Goal: Task Accomplishment & Management: Use online tool/utility

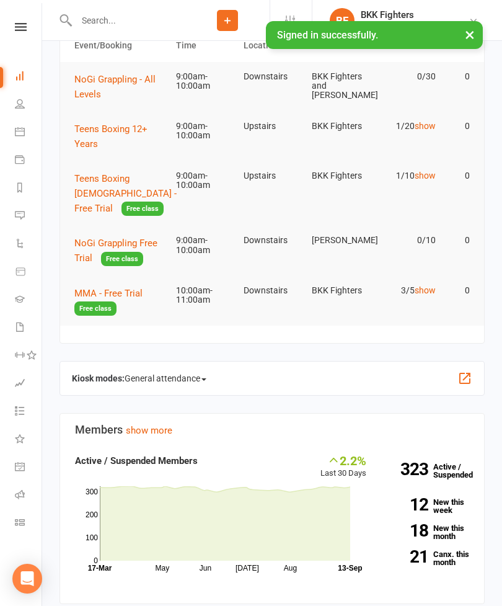
scroll to position [122, 0]
click at [471, 372] on button "button" at bounding box center [465, 377] width 15 height 15
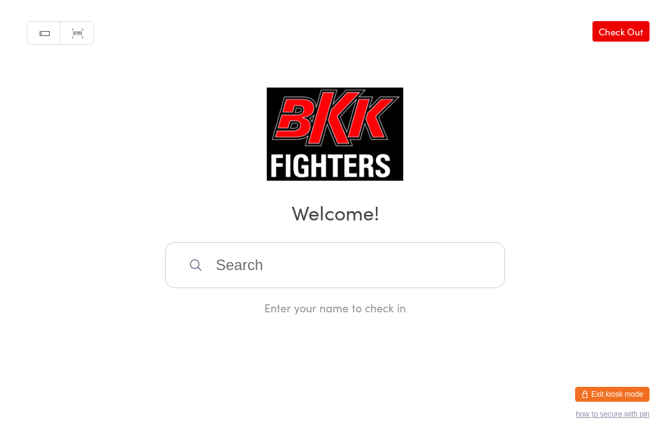
click at [452, 279] on input "search" at bounding box center [335, 265] width 340 height 46
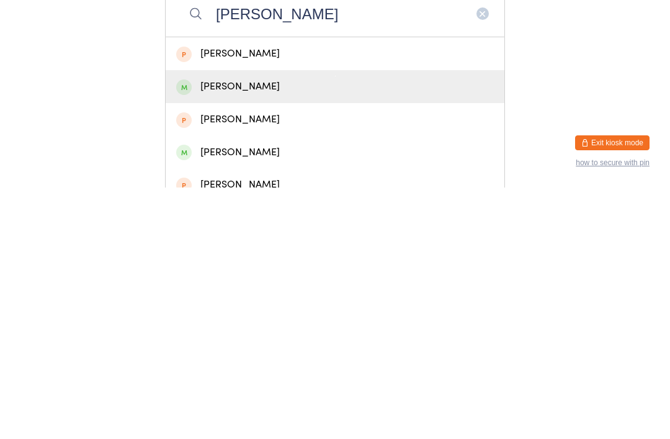
type input "Charlie gold"
click at [318, 329] on div "Charlie Golding" at bounding box center [335, 337] width 318 height 17
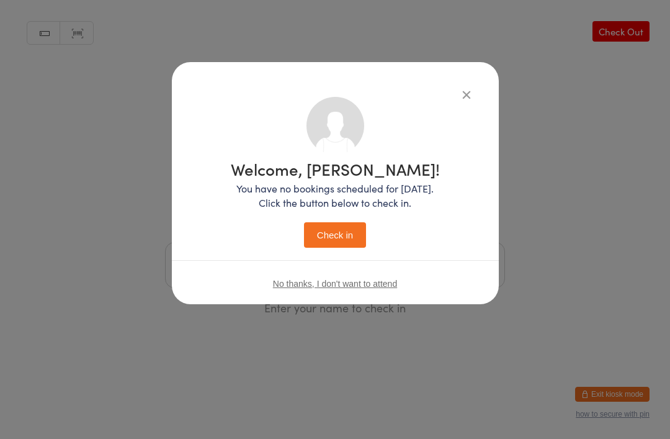
click at [339, 241] on button "Check in" at bounding box center [335, 234] width 62 height 25
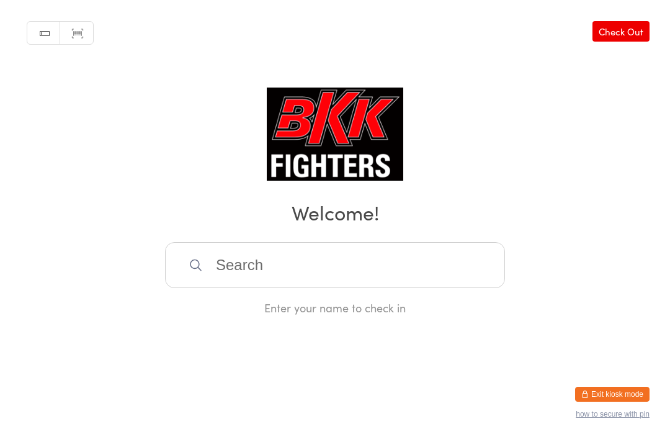
click at [361, 275] on input "search" at bounding box center [335, 265] width 340 height 46
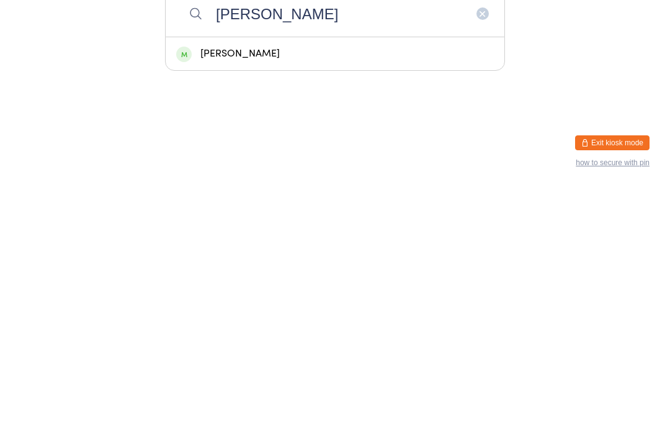
type input "Effie"
click at [379, 296] on div "Effie Macklin" at bounding box center [335, 304] width 318 height 17
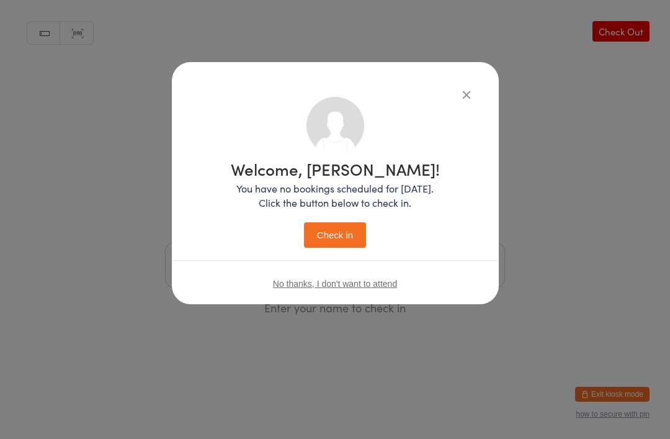
click at [344, 231] on button "Check in" at bounding box center [335, 234] width 62 height 25
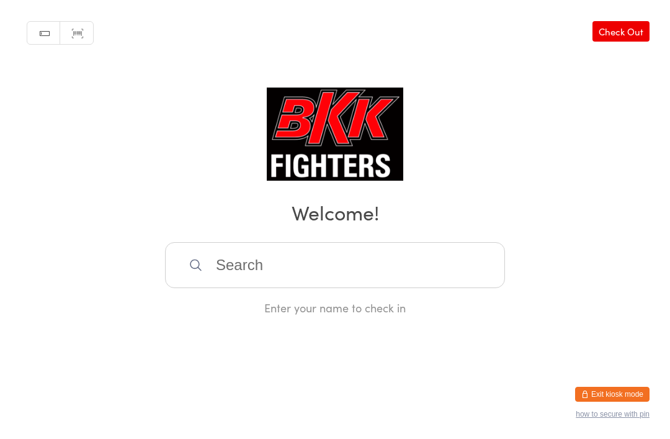
click at [447, 277] on input "search" at bounding box center [335, 265] width 340 height 46
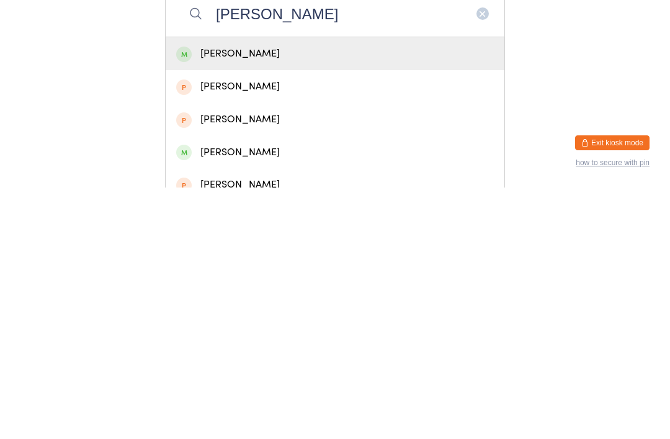
type input "Thomas king"
click at [367, 296] on div "Thomas King" at bounding box center [335, 304] width 318 height 17
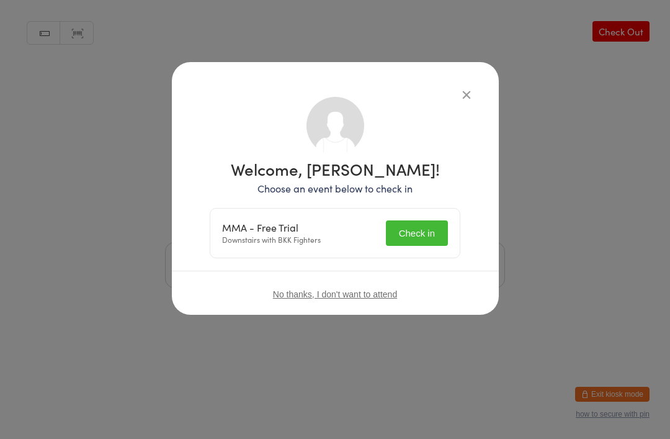
click at [421, 223] on button "Check in" at bounding box center [417, 232] width 62 height 25
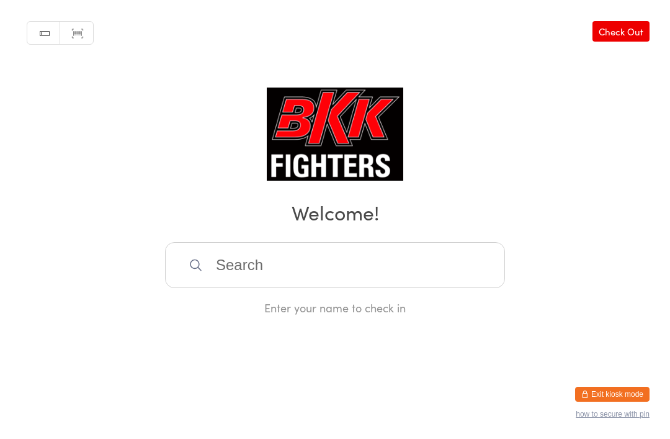
click at [295, 278] on input "search" at bounding box center [335, 265] width 340 height 46
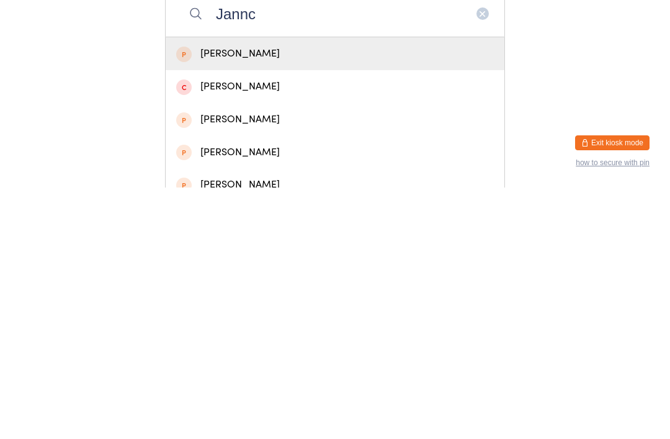
type input "Jannc"
click at [443, 288] on div "Jane Mundee" at bounding box center [335, 304] width 339 height 33
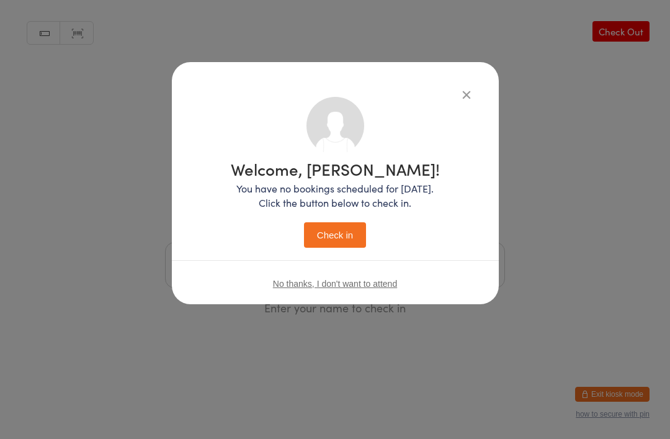
click at [466, 88] on icon "button" at bounding box center [467, 94] width 14 height 14
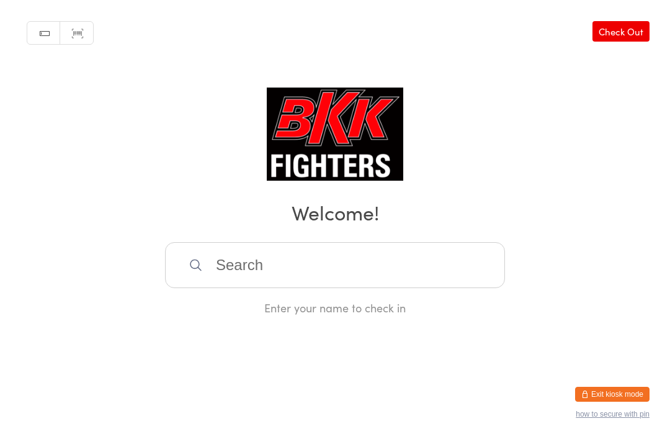
click at [383, 261] on input "search" at bounding box center [335, 265] width 340 height 46
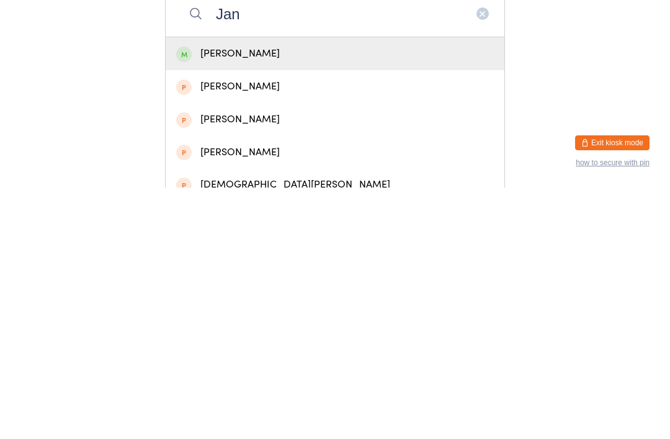
type input "Jan"
click at [413, 288] on div "jan calatayud" at bounding box center [335, 304] width 339 height 33
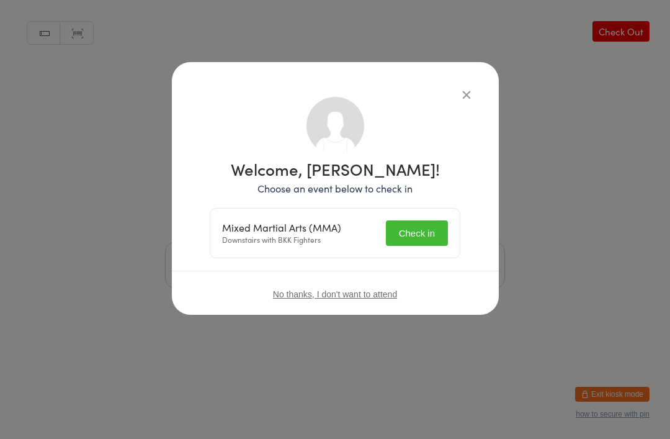
click at [419, 238] on button "Check in" at bounding box center [417, 232] width 62 height 25
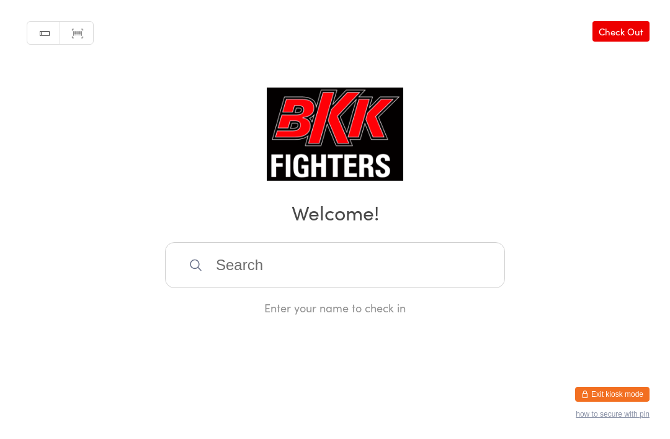
click at [341, 280] on input "search" at bounding box center [335, 265] width 340 height 46
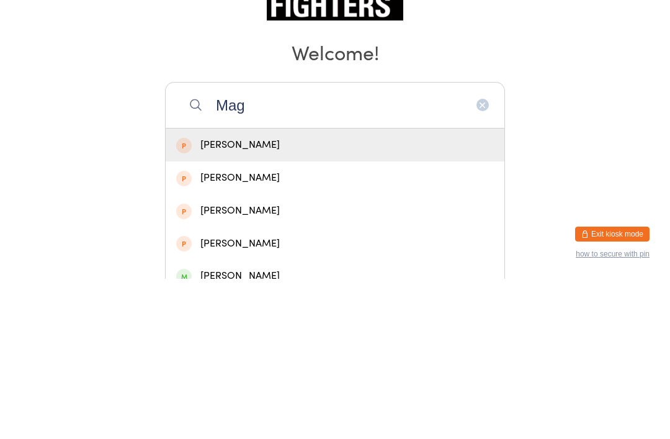
type input "Ma"
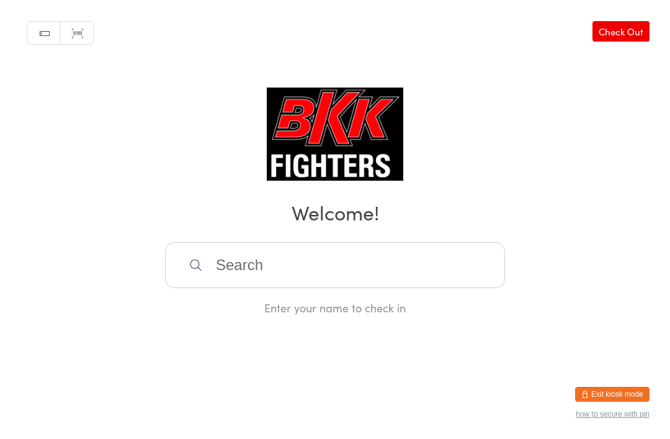
click at [95, 93] on div "Manual search Scanner input Check Out Welcome! Enter your name to check in" at bounding box center [335, 157] width 670 height 315
click at [312, 288] on input "search" at bounding box center [335, 265] width 340 height 46
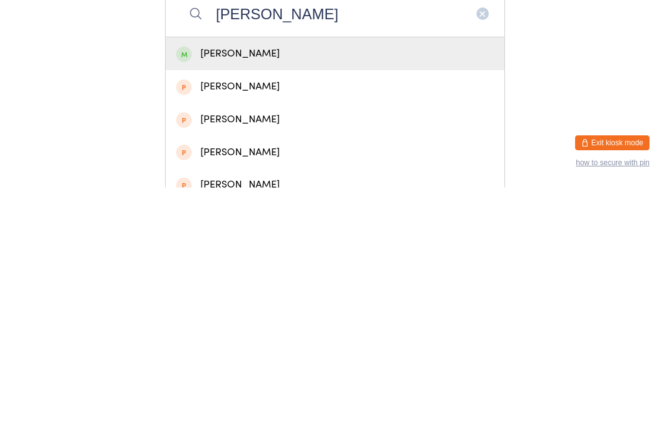
type input "Jacob gabriel"
click at [230, 296] on div "[PERSON_NAME]" at bounding box center [335, 304] width 318 height 17
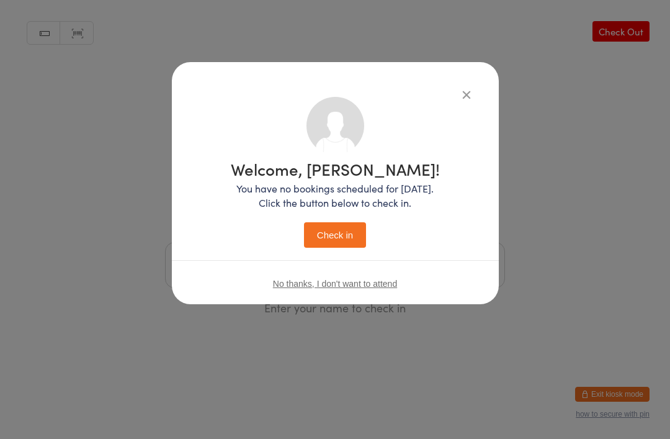
click at [328, 232] on button "Check in" at bounding box center [335, 234] width 62 height 25
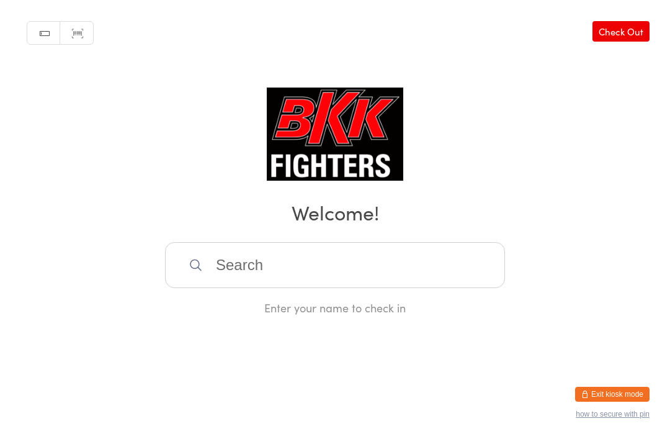
click at [361, 268] on input "search" at bounding box center [335, 265] width 340 height 46
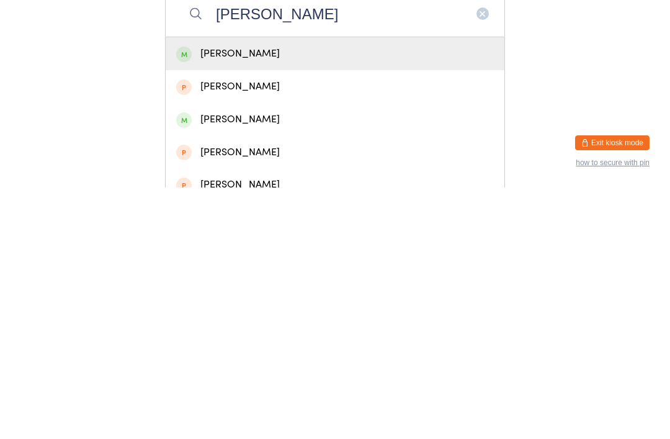
type input "Adam spalding"
click at [314, 296] on div "[PERSON_NAME]" at bounding box center [335, 304] width 318 height 17
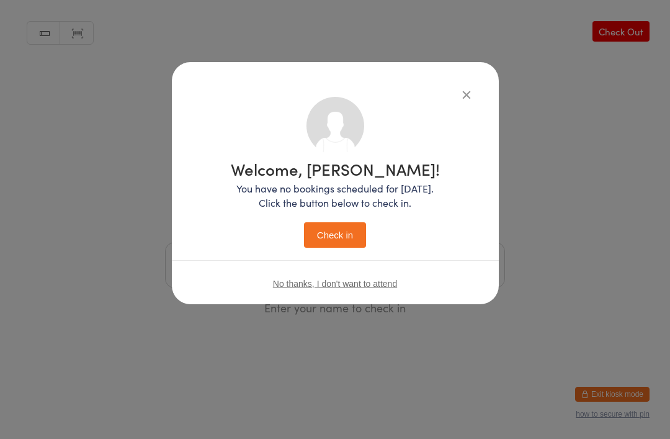
click at [357, 226] on button "Check in" at bounding box center [335, 234] width 62 height 25
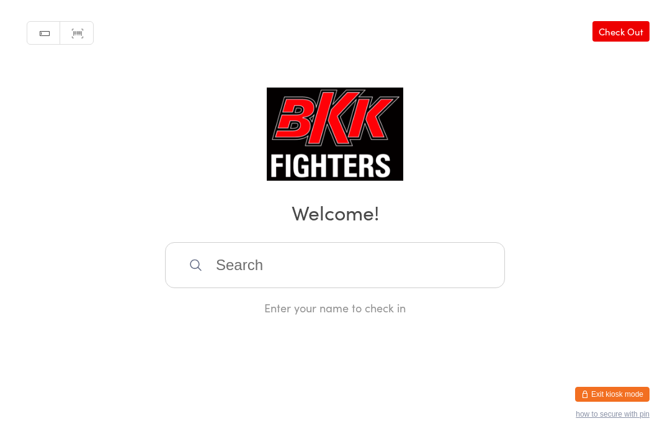
click at [502, 409] on html "You have now entered Kiosk Mode. Members will be able to check themselves in us…" at bounding box center [335, 219] width 670 height 439
click at [449, 268] on input "search" at bounding box center [335, 265] width 340 height 46
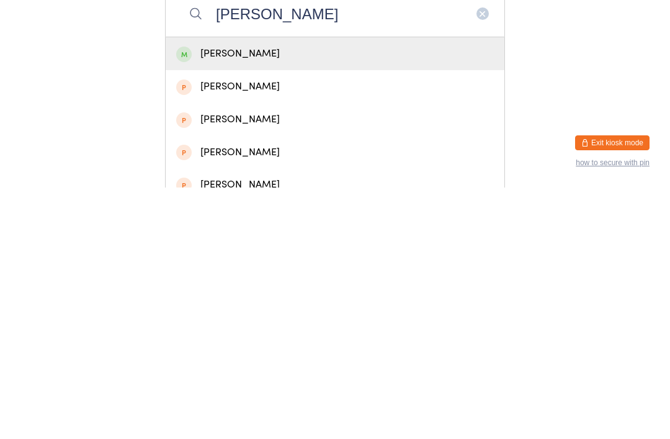
type input "Billy cr"
click at [362, 296] on div "[PERSON_NAME]" at bounding box center [335, 304] width 318 height 17
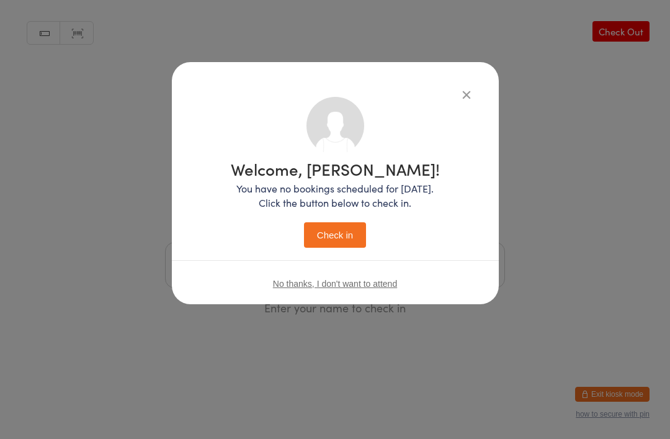
click at [343, 226] on button "Check in" at bounding box center [335, 234] width 62 height 25
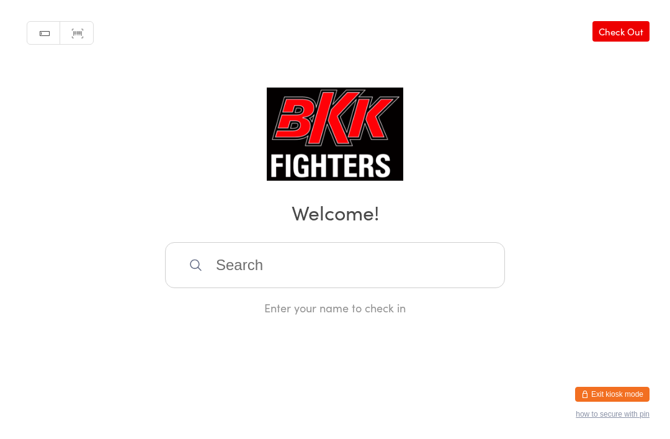
click at [244, 262] on input "search" at bounding box center [335, 265] width 340 height 46
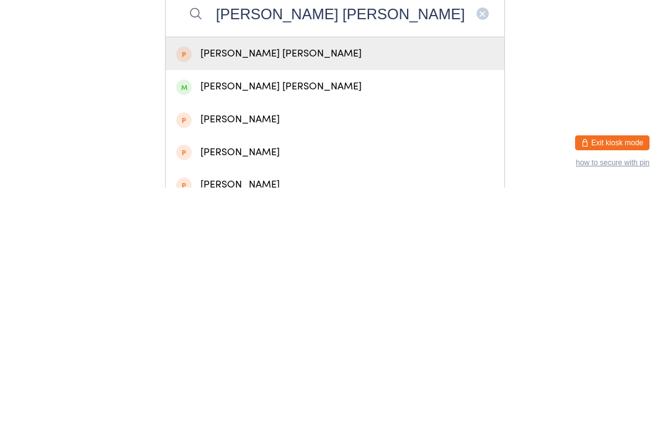
type input "[PERSON_NAME] [PERSON_NAME]"
click at [237, 329] on div "[PERSON_NAME] [PERSON_NAME]" at bounding box center [335, 337] width 318 height 17
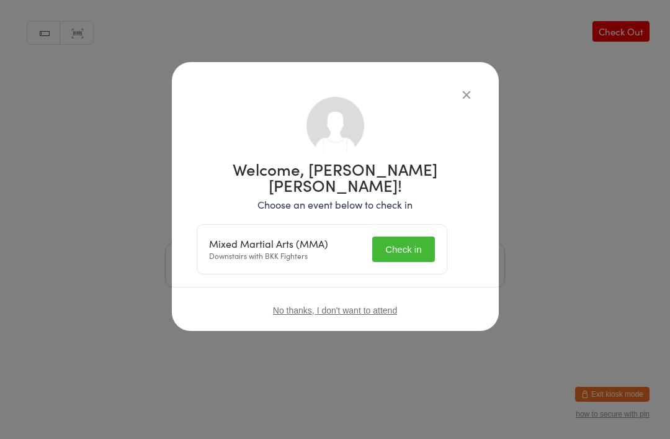
click at [415, 236] on button "Check in" at bounding box center [403, 248] width 62 height 25
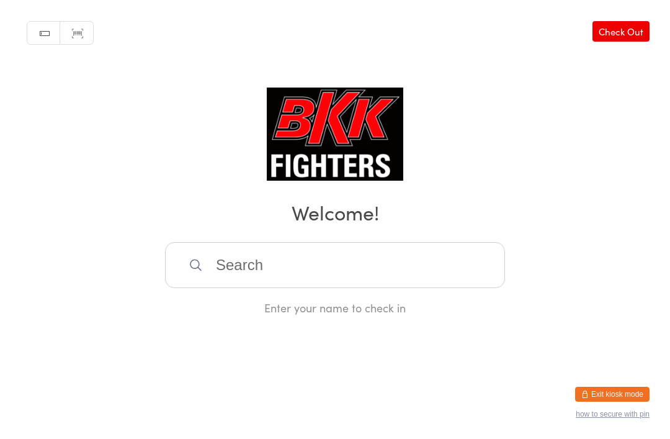
click at [427, 261] on input "search" at bounding box center [335, 265] width 340 height 46
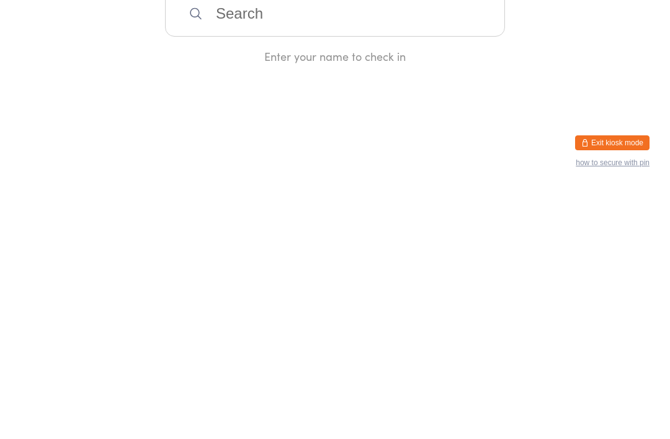
type input ","
type input "P"
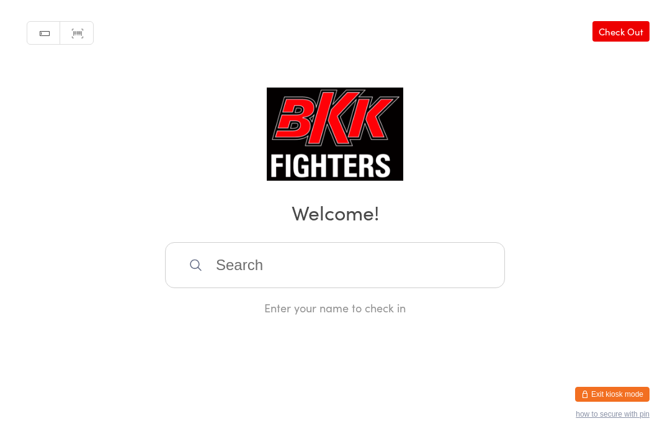
click at [620, 393] on button "Exit kiosk mode" at bounding box center [612, 393] width 74 height 15
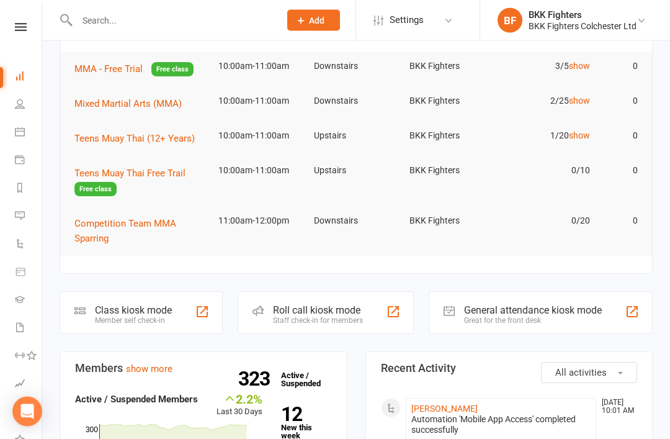
scroll to position [132, 0]
click at [630, 318] on div "General attendance kiosk mode Great for the front desk" at bounding box center [541, 311] width 224 height 43
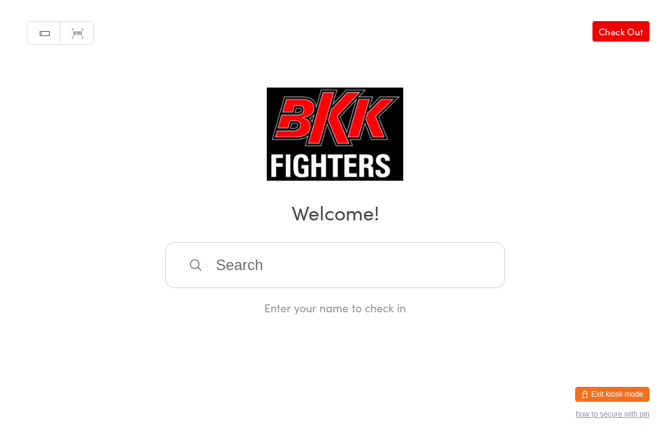
click at [415, 270] on input "search" at bounding box center [335, 265] width 340 height 46
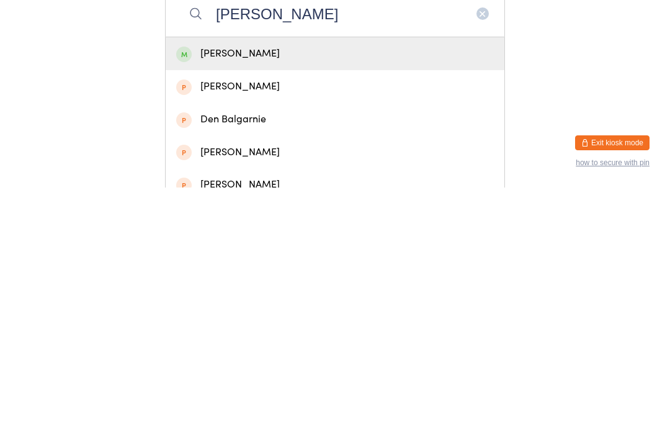
type input "[PERSON_NAME]"
click at [431, 296] on div "Marnie Macklin" at bounding box center [335, 304] width 318 height 17
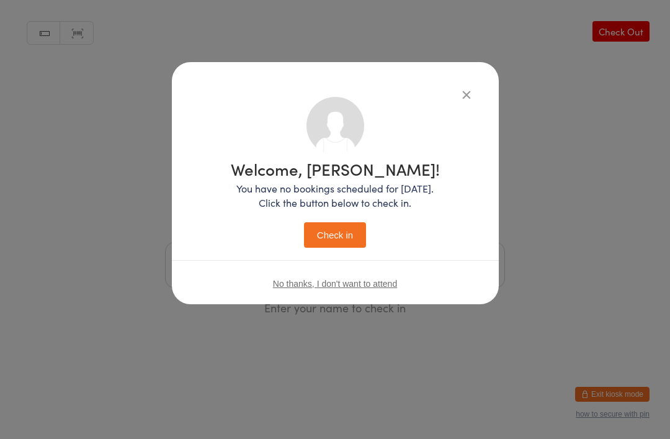
click at [324, 233] on button "Check in" at bounding box center [335, 234] width 62 height 25
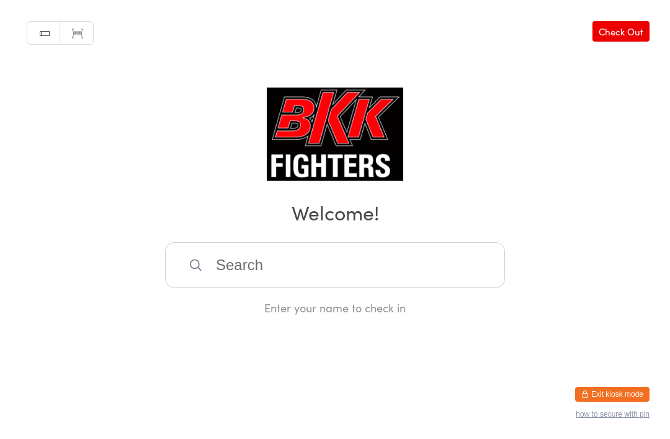
click at [372, 226] on h2 "Welcome!" at bounding box center [334, 212] width 645 height 28
click at [282, 267] on input "search" at bounding box center [335, 265] width 340 height 46
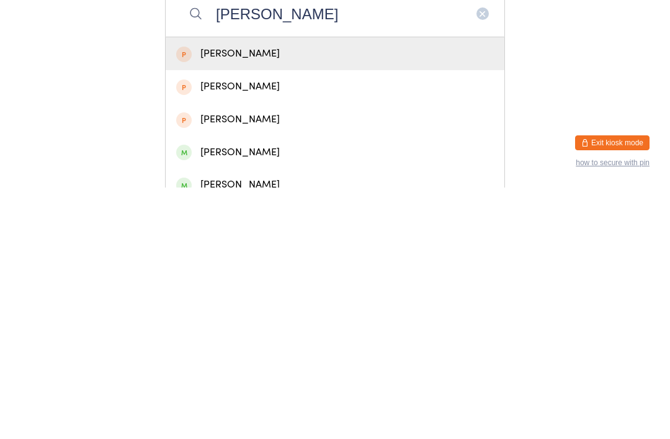
scroll to position [31, 0]
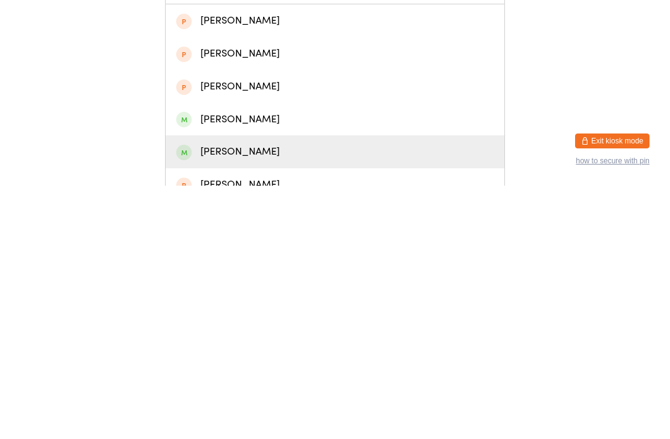
type input "Ethan"
click at [261, 396] on div "Ethan Lewis" at bounding box center [335, 404] width 318 height 17
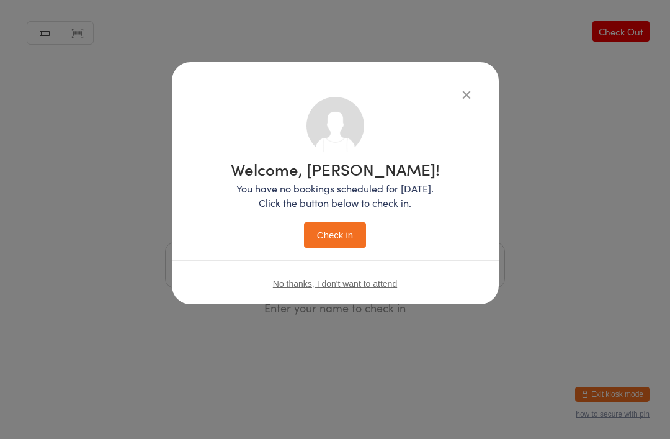
click at [332, 231] on button "Check in" at bounding box center [335, 234] width 62 height 25
